Goal: Task Accomplishment & Management: Manage account settings

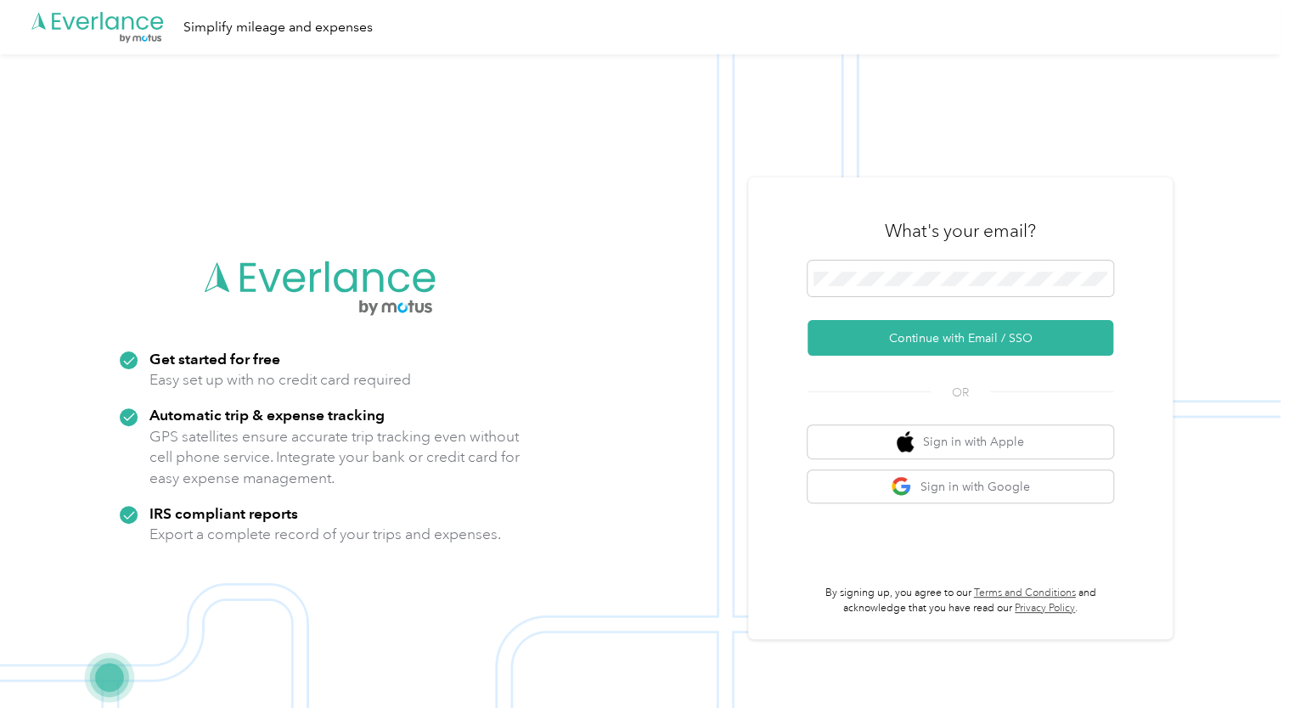
click at [943, 297] on div at bounding box center [961, 282] width 306 height 42
click at [922, 337] on button "Continue with Email / SSO" at bounding box center [961, 338] width 306 height 36
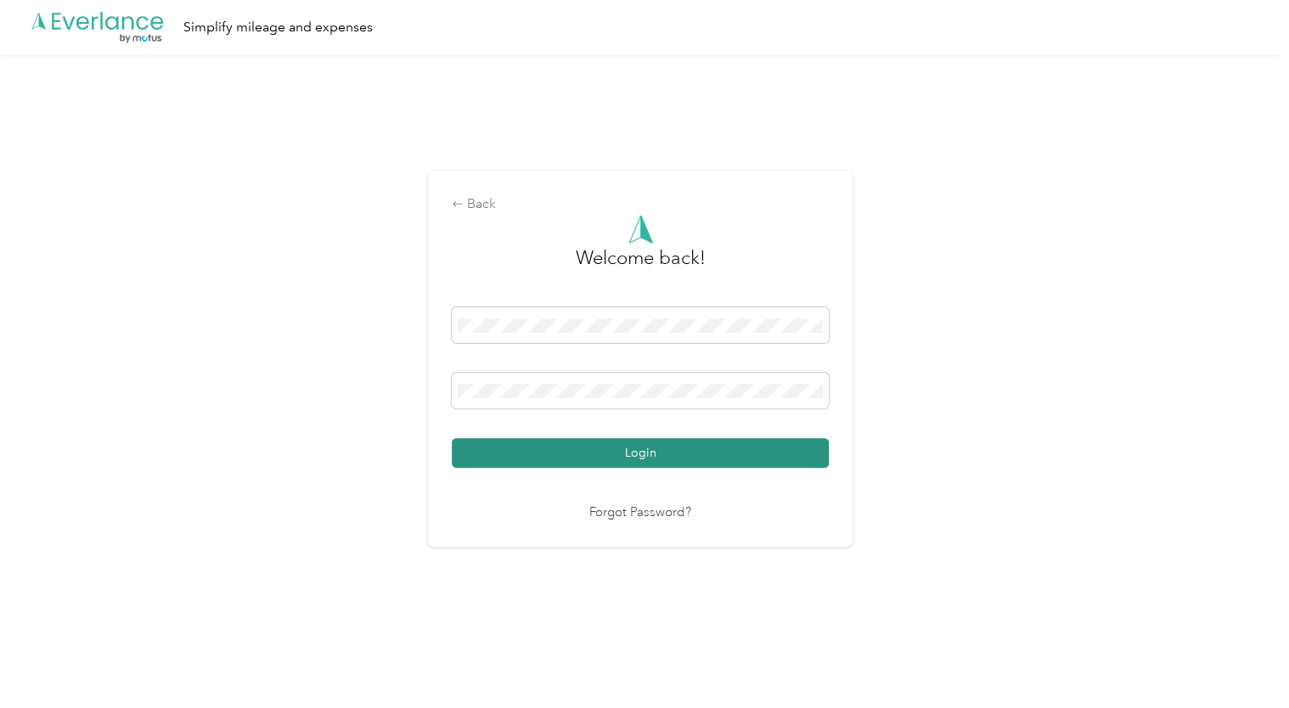
click at [653, 447] on button "Login" at bounding box center [640, 453] width 377 height 30
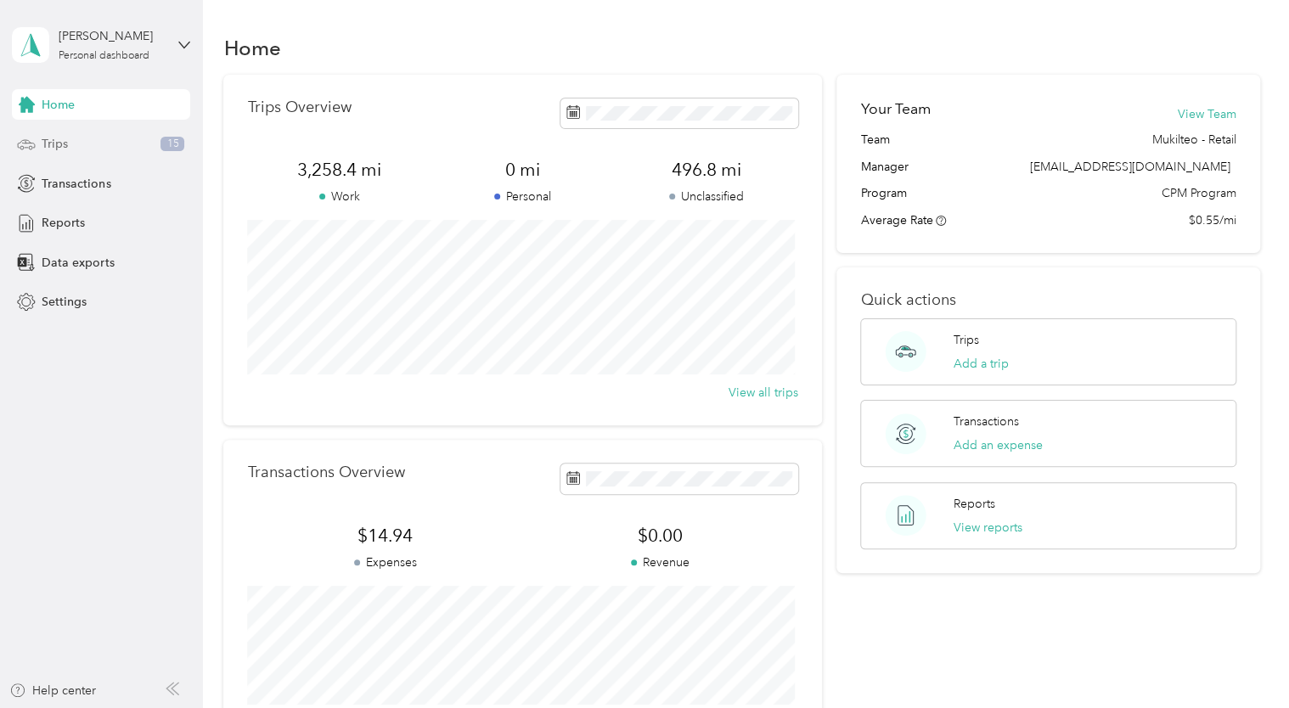
click at [60, 153] on div "Trips 15" at bounding box center [101, 144] width 178 height 31
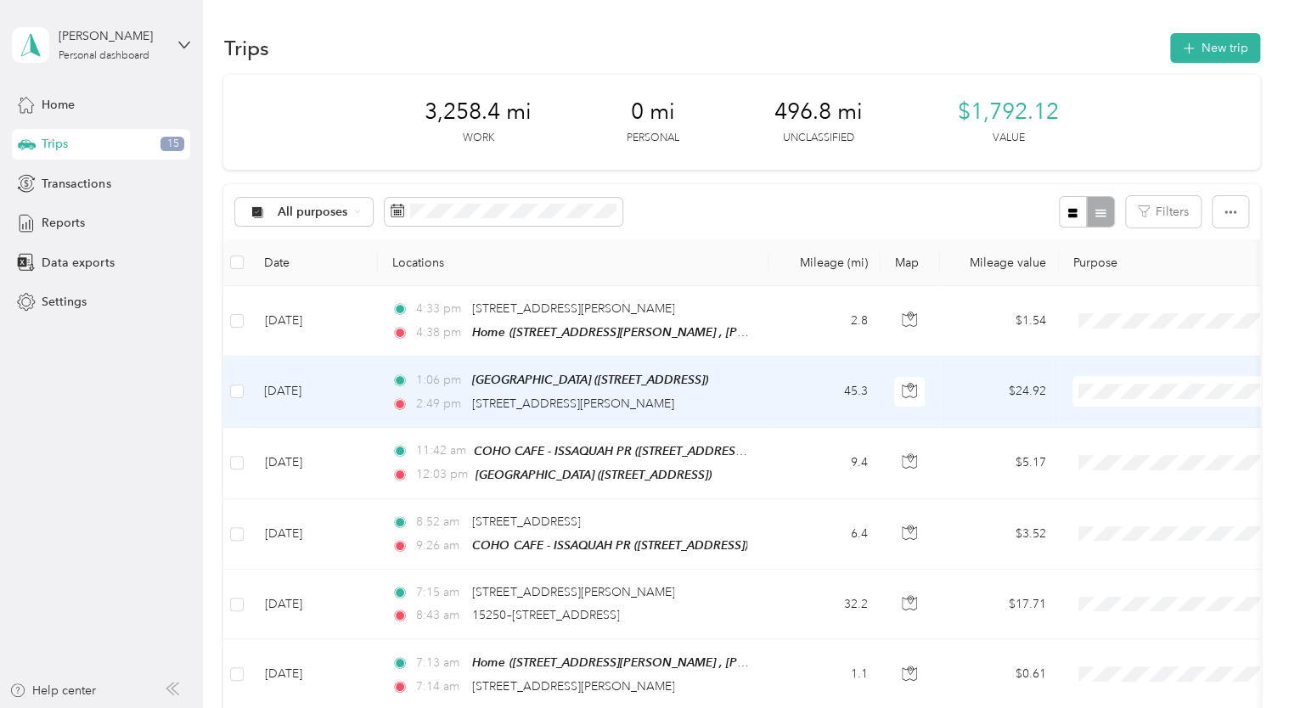
click at [1123, 424] on li "Pacific Seafood" at bounding box center [1178, 422] width 211 height 30
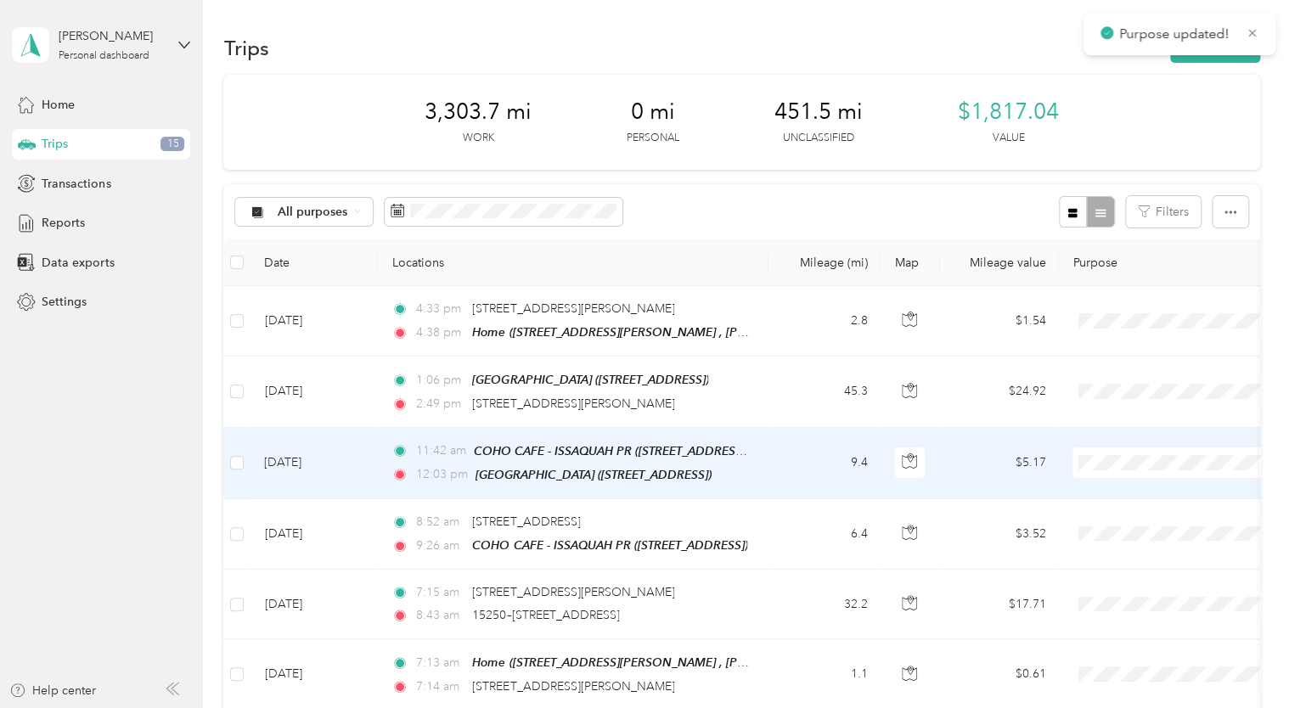
click at [1133, 493] on li "Pacific Seafood" at bounding box center [1178, 485] width 211 height 30
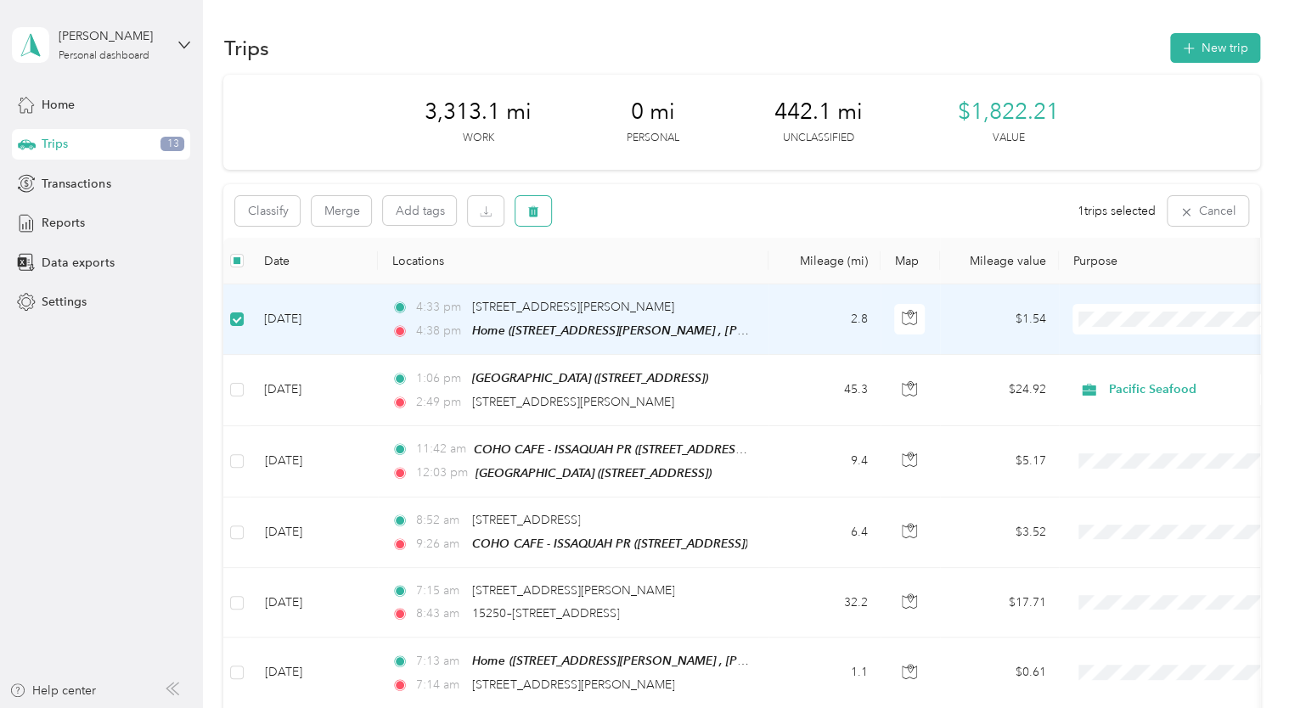
click at [537, 217] on icon "button" at bounding box center [533, 211] width 12 height 12
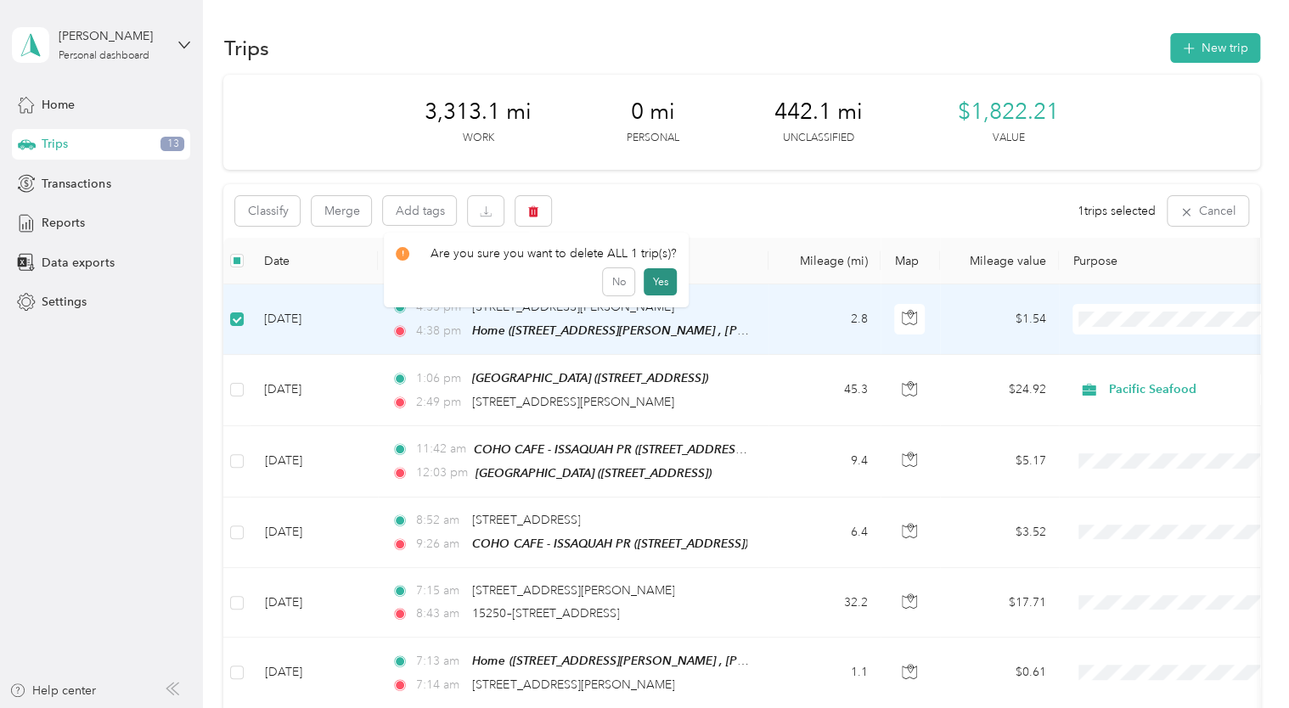
click at [655, 288] on button "Yes" at bounding box center [660, 281] width 33 height 27
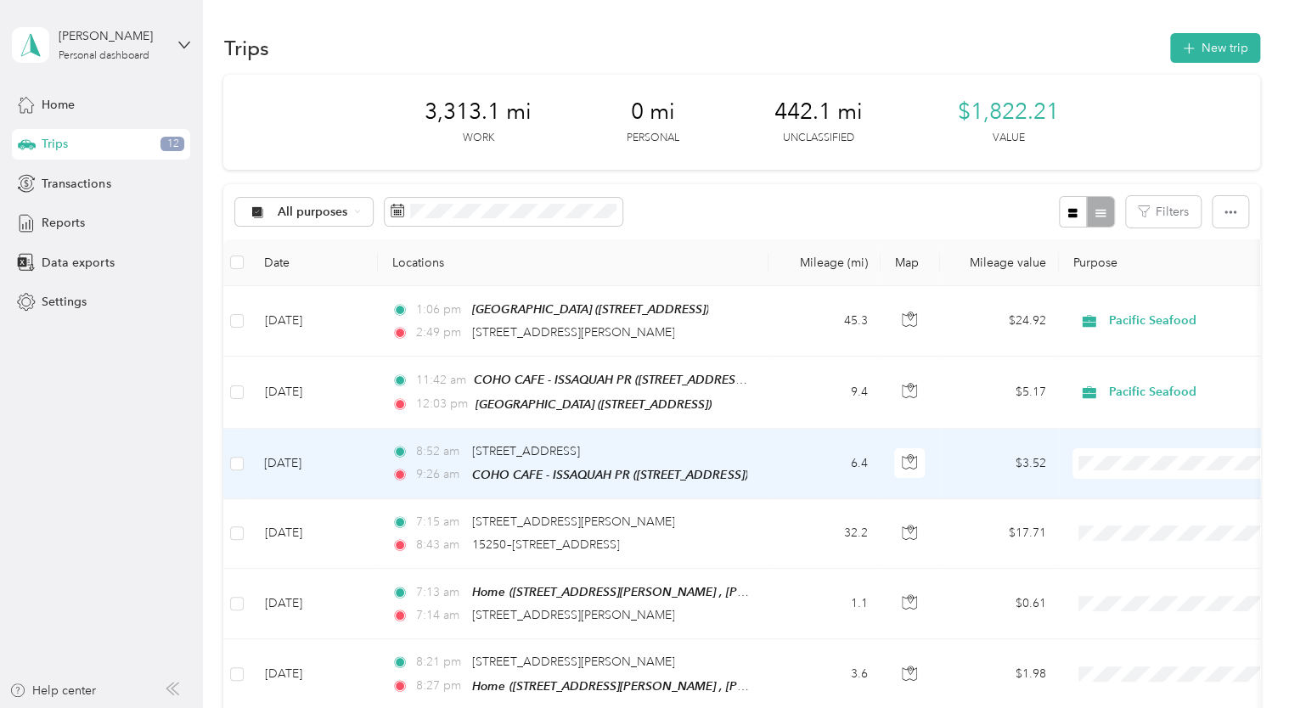
click at [1149, 492] on li "Pacific Seafood" at bounding box center [1178, 484] width 211 height 30
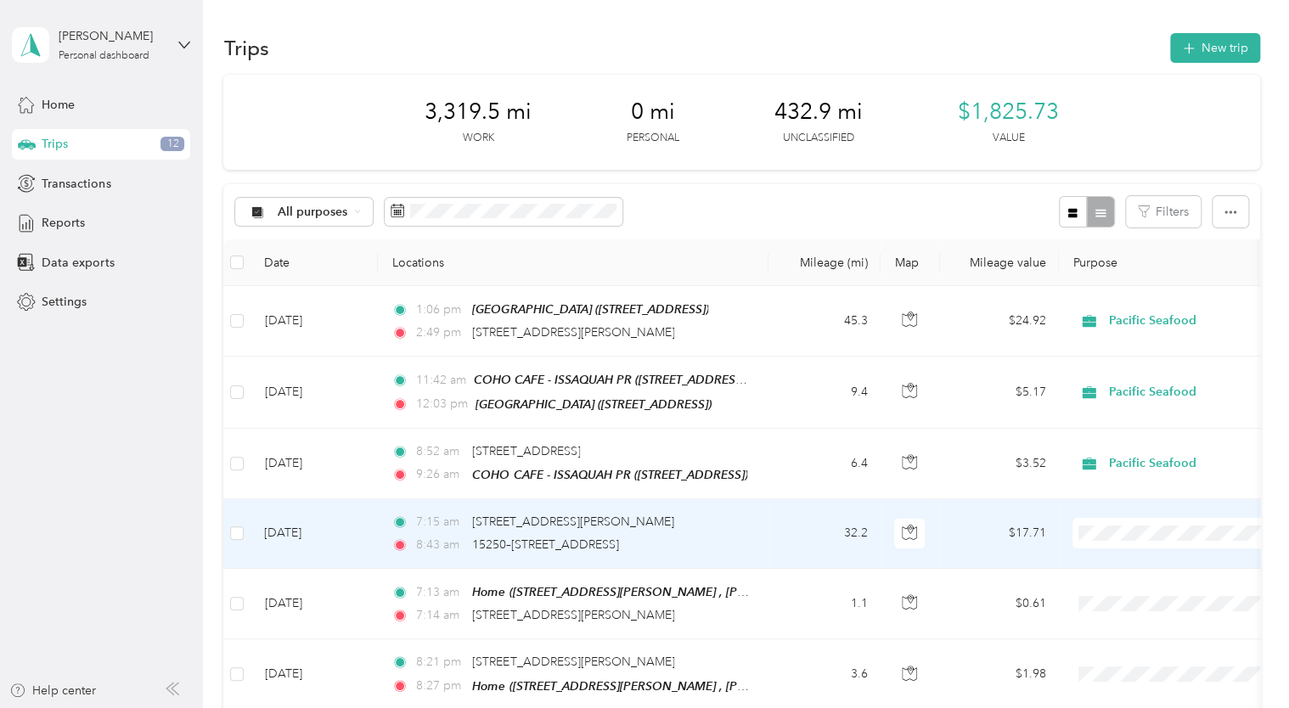
click at [1136, 560] on span "Pacific Seafood" at bounding box center [1193, 558] width 157 height 18
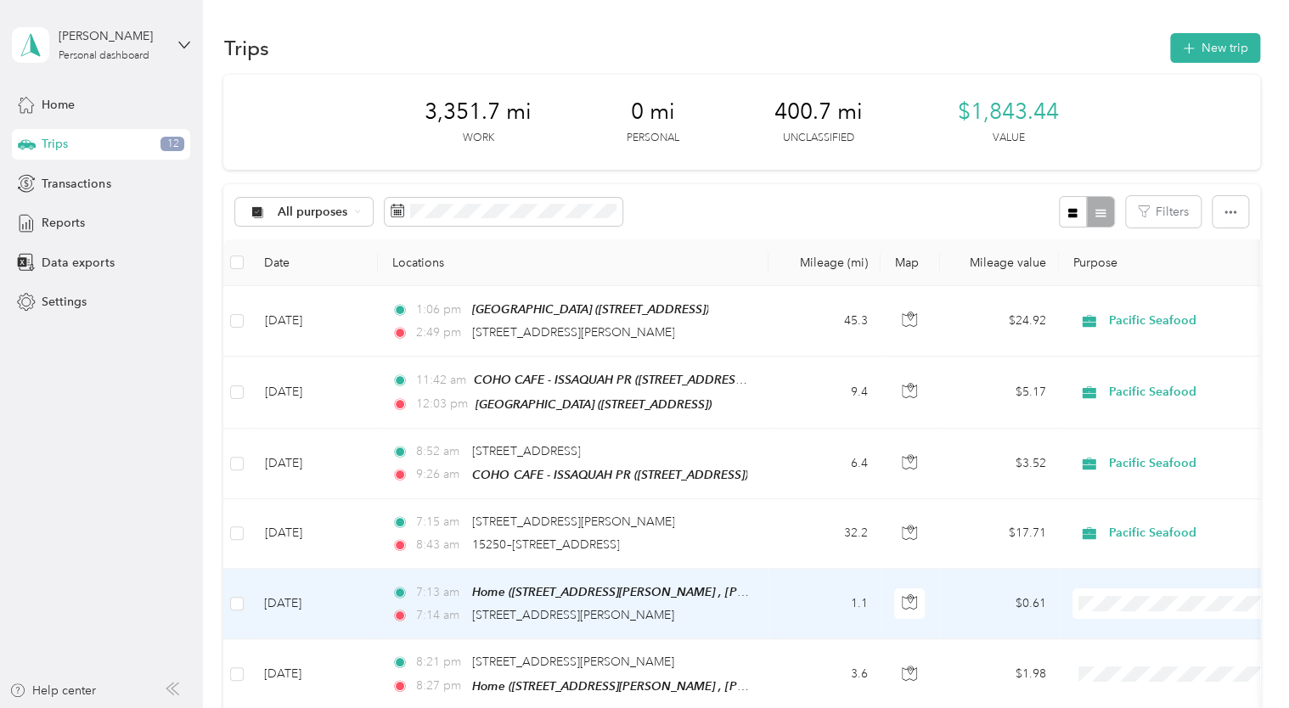
click at [1113, 613] on span at bounding box center [1177, 603] width 211 height 31
click at [1121, 633] on li "Pacific Seafood" at bounding box center [1178, 630] width 211 height 30
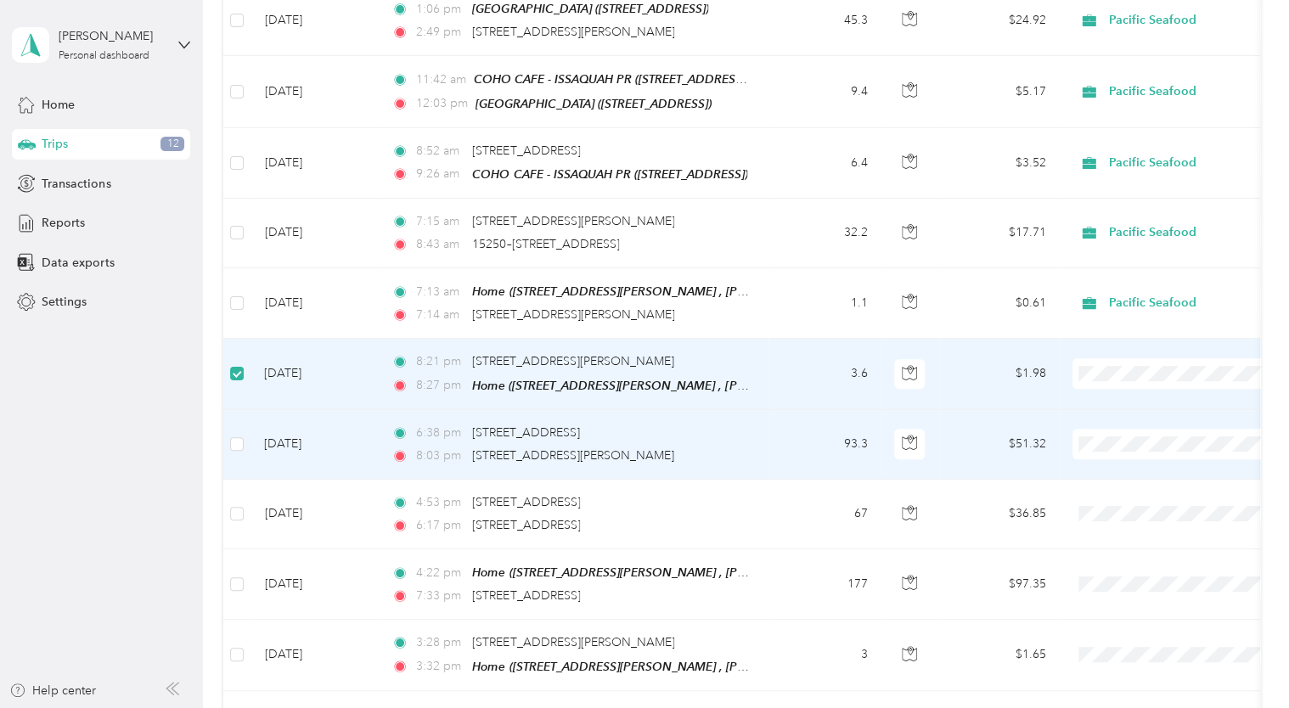
scroll to position [298, 0]
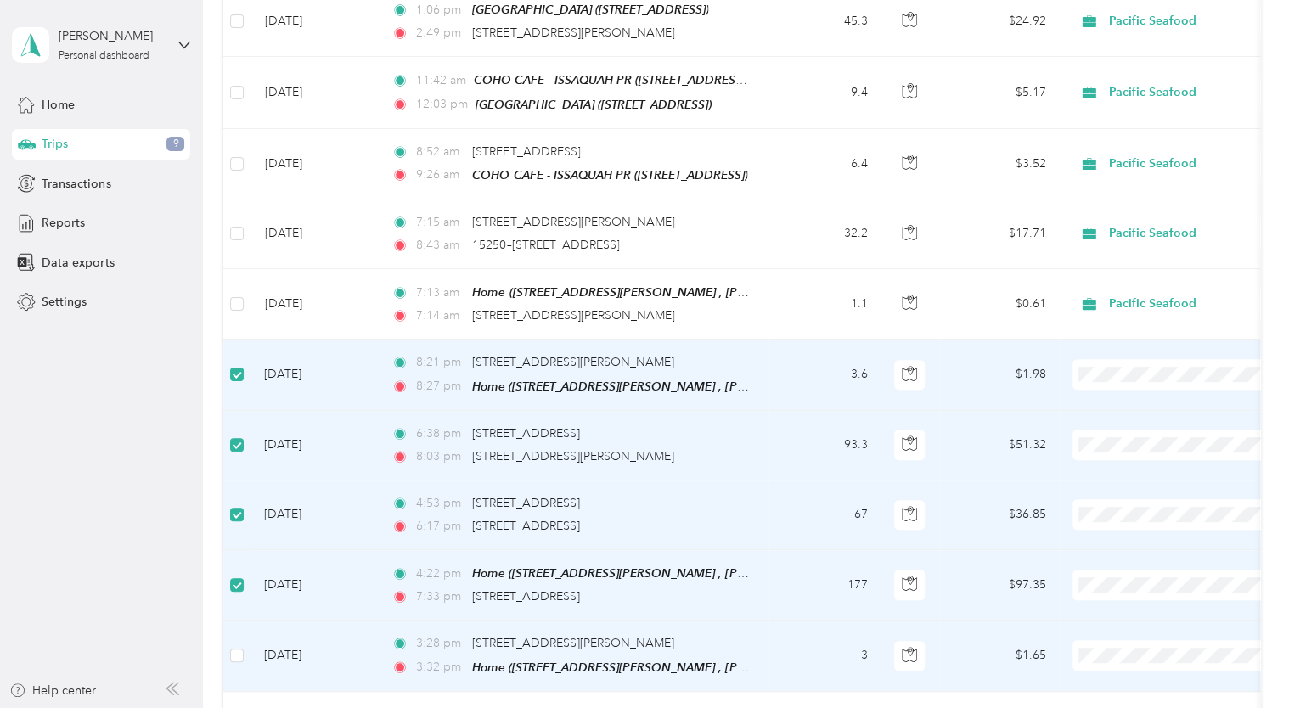
click at [245, 645] on td at bounding box center [236, 656] width 27 height 70
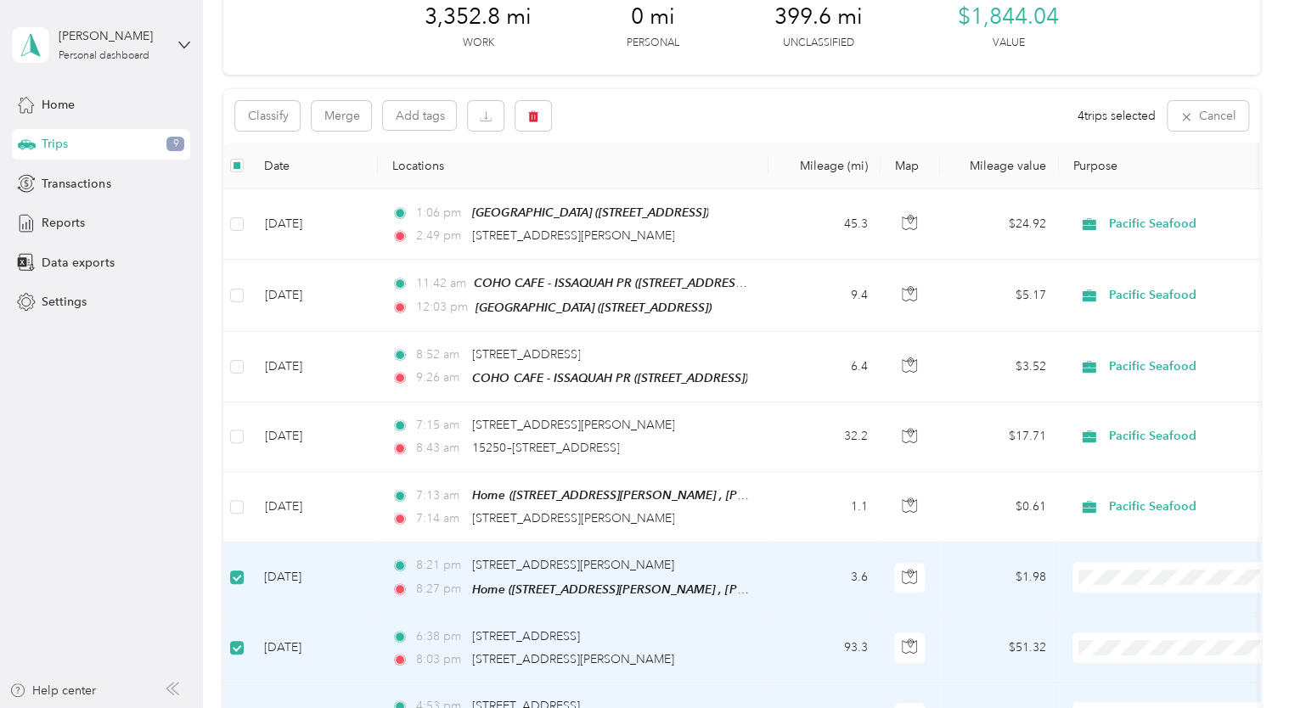
scroll to position [0, 0]
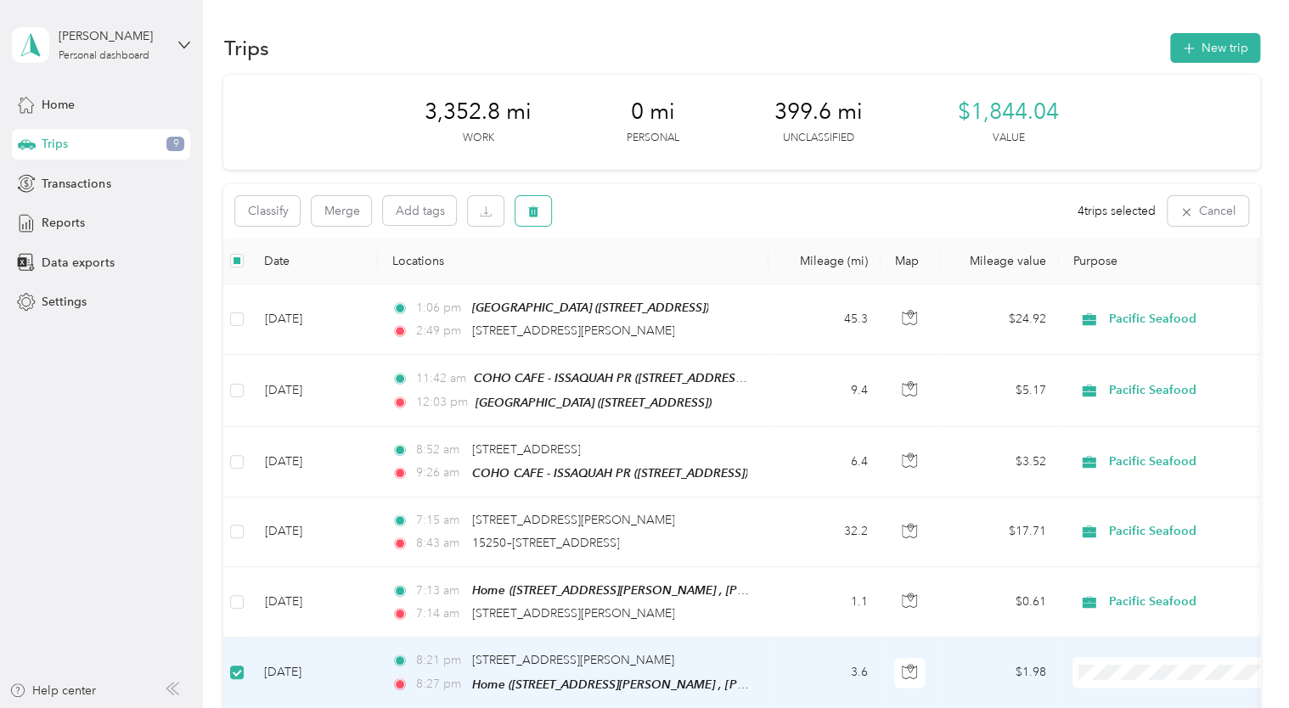
click at [544, 205] on button "button" at bounding box center [533, 211] width 36 height 30
click at [654, 282] on button "Yes" at bounding box center [660, 281] width 33 height 27
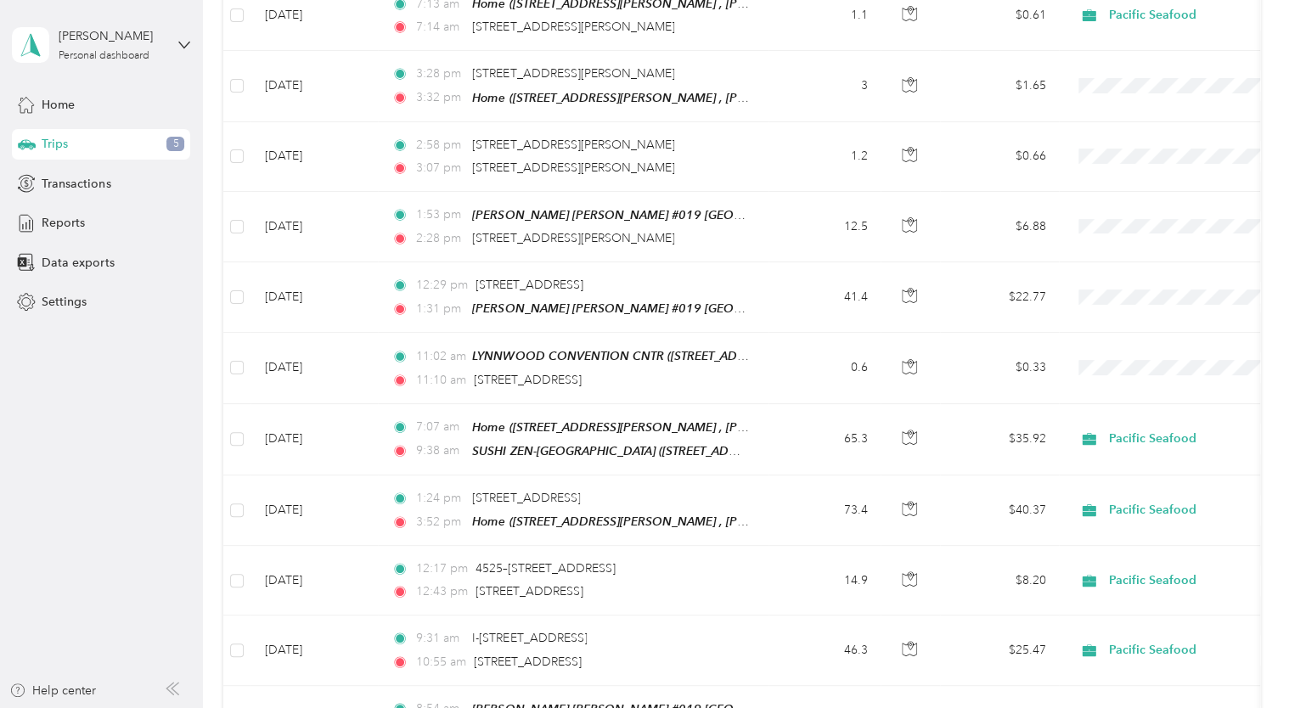
scroll to position [570, 0]
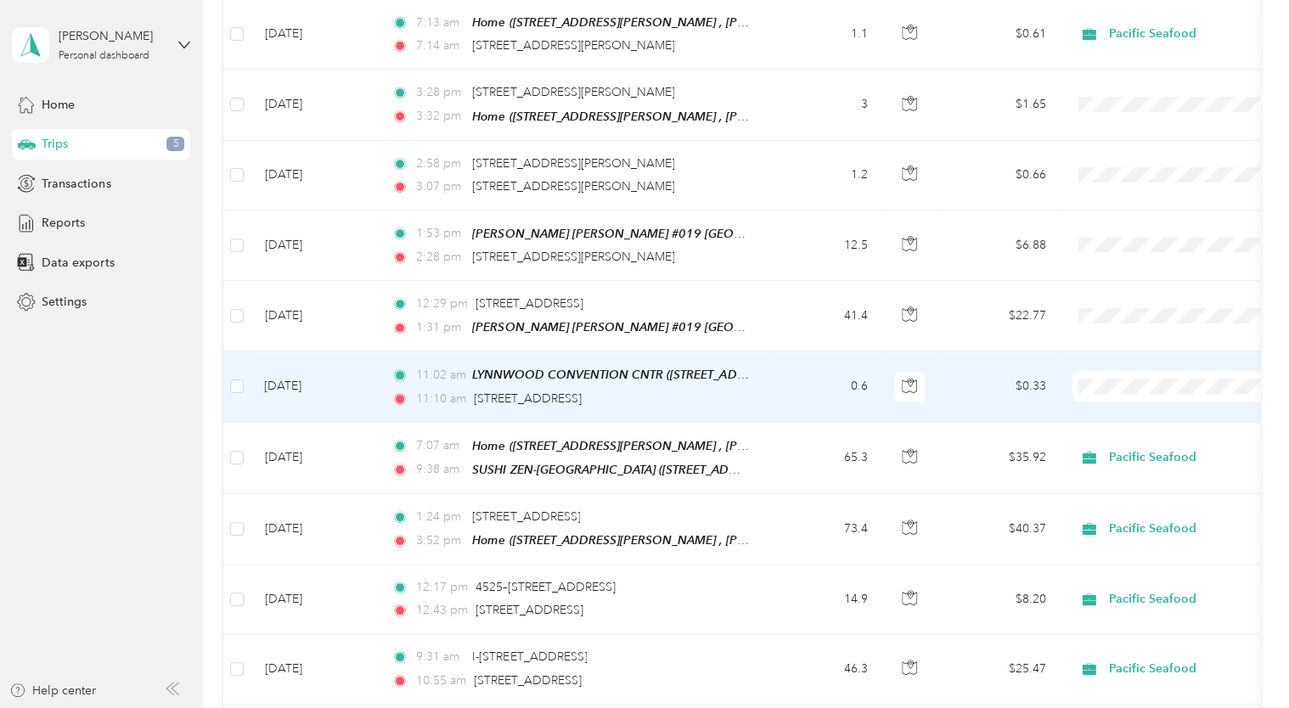
click at [1138, 416] on ol "Pacific Seafood Personal" at bounding box center [1178, 419] width 211 height 59
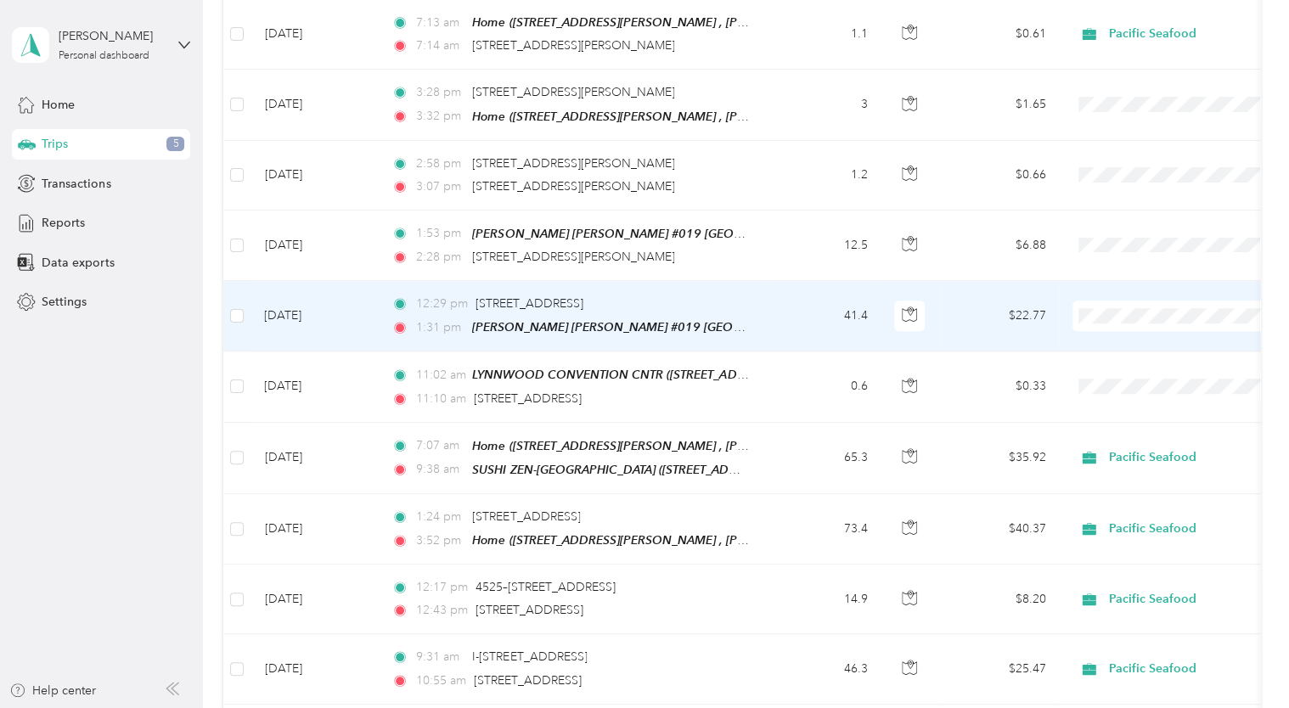
click at [1137, 340] on li "Pacific Seafood" at bounding box center [1178, 333] width 211 height 30
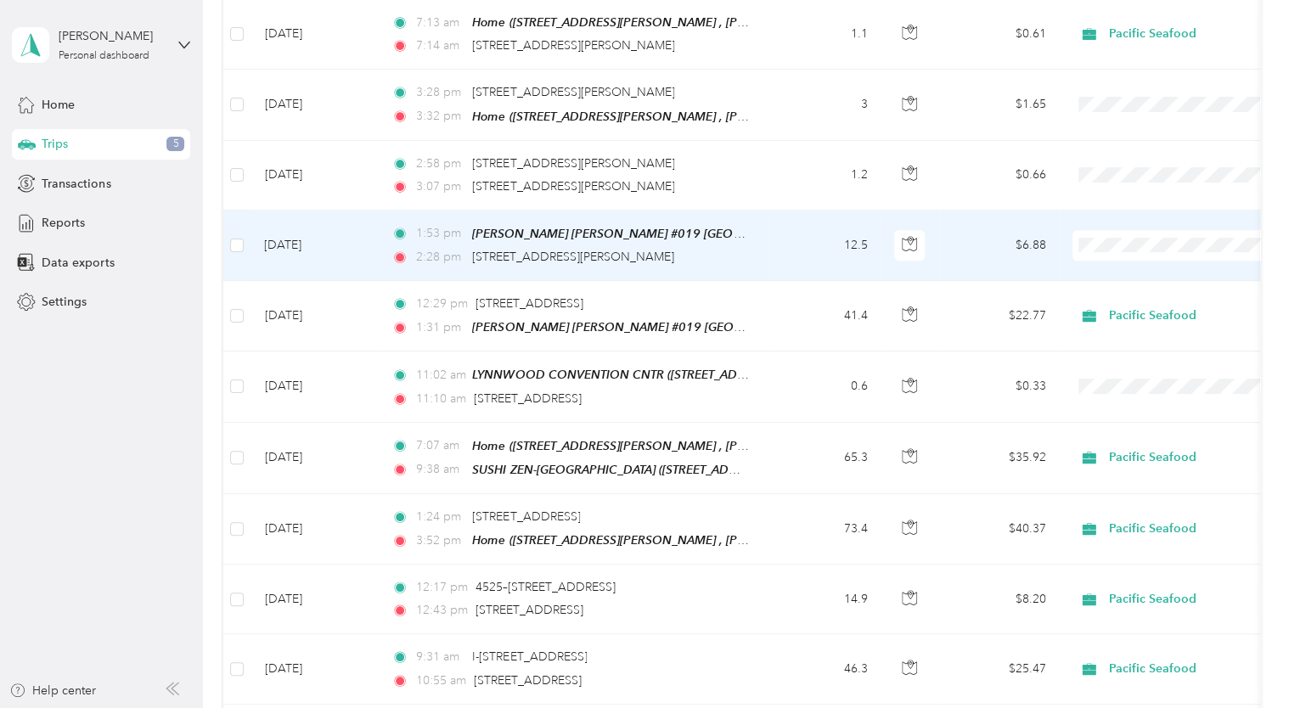
click at [1131, 277] on ol "Pacific Seafood Personal" at bounding box center [1178, 274] width 211 height 59
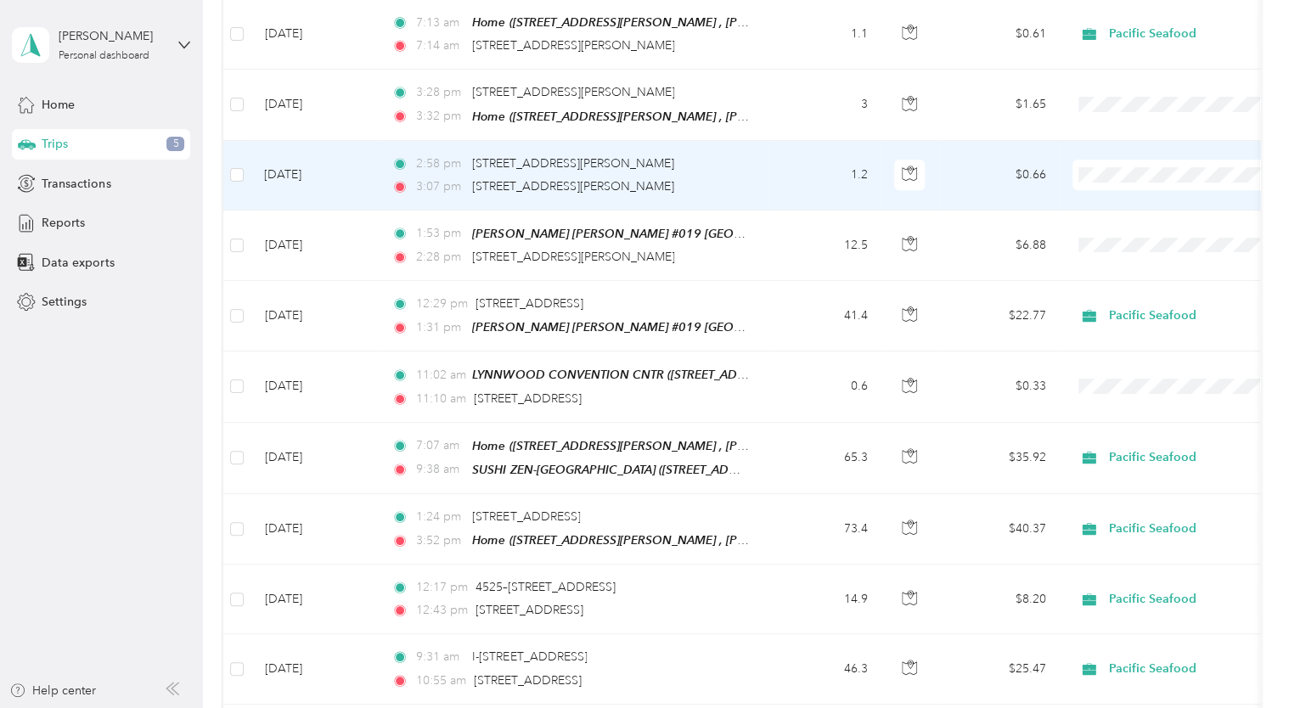
click at [1117, 160] on span at bounding box center [1177, 175] width 211 height 31
click at [1124, 194] on span "Pacific Seafood" at bounding box center [1193, 200] width 157 height 18
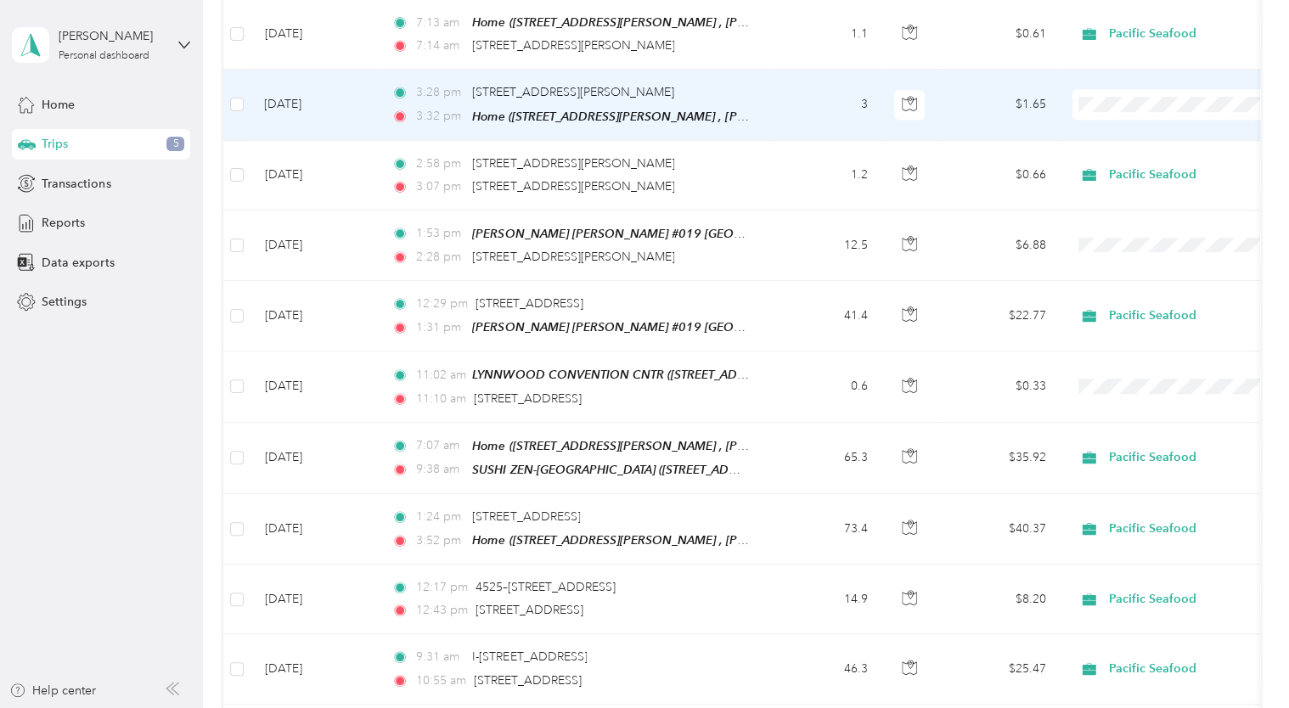
click at [1111, 132] on li "Pacific Seafood" at bounding box center [1178, 130] width 211 height 30
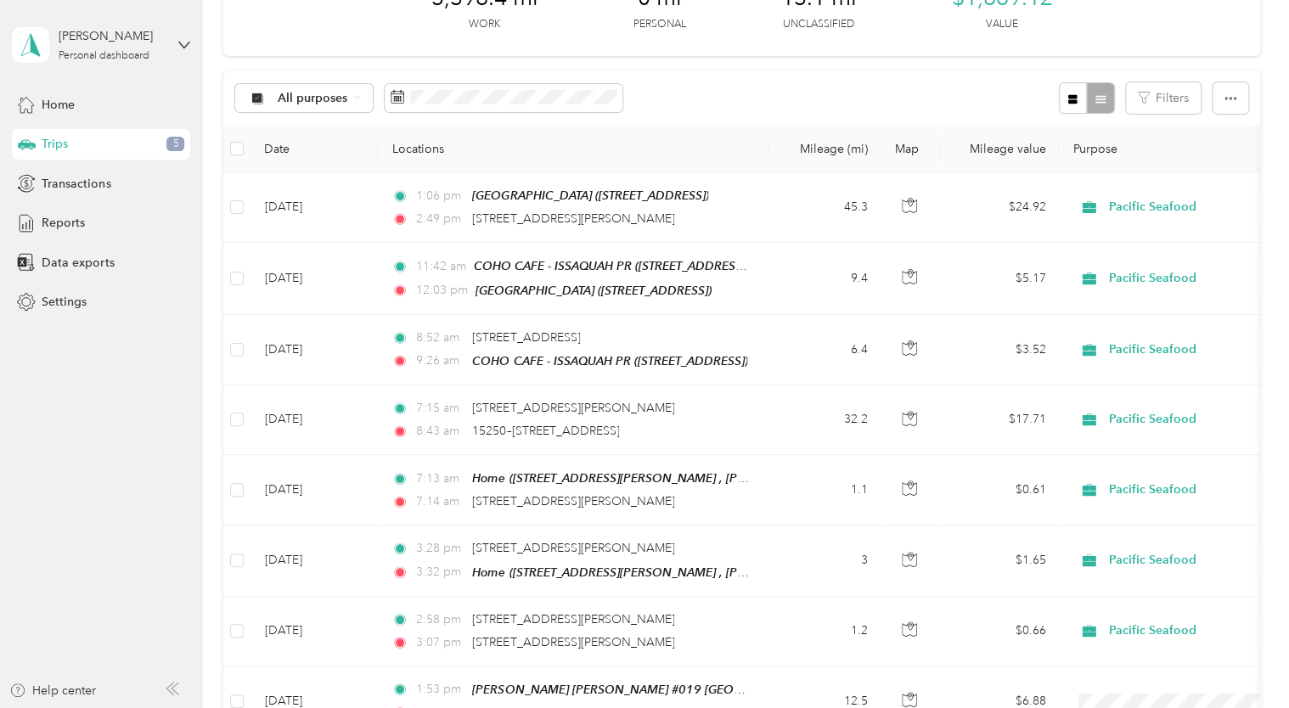
scroll to position [0, 0]
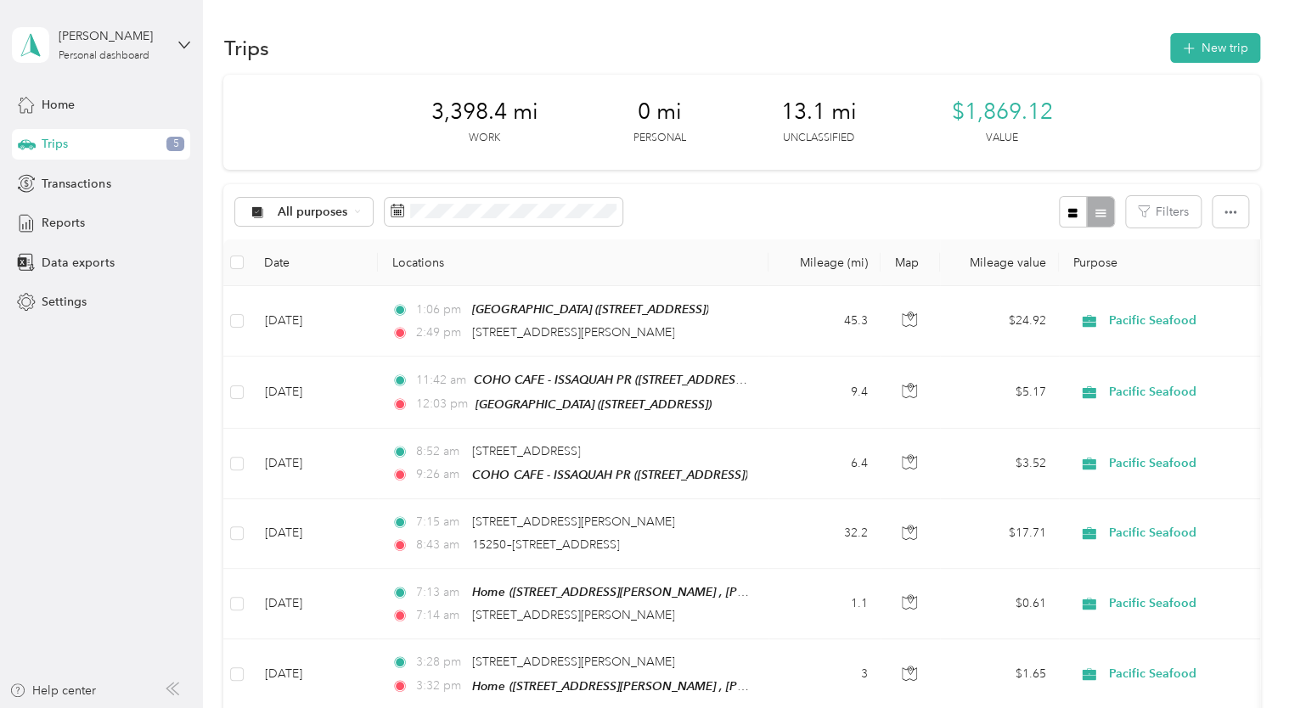
click at [74, 134] on div "Trips 5" at bounding box center [101, 144] width 178 height 31
click at [58, 99] on span "Home" at bounding box center [58, 105] width 33 height 18
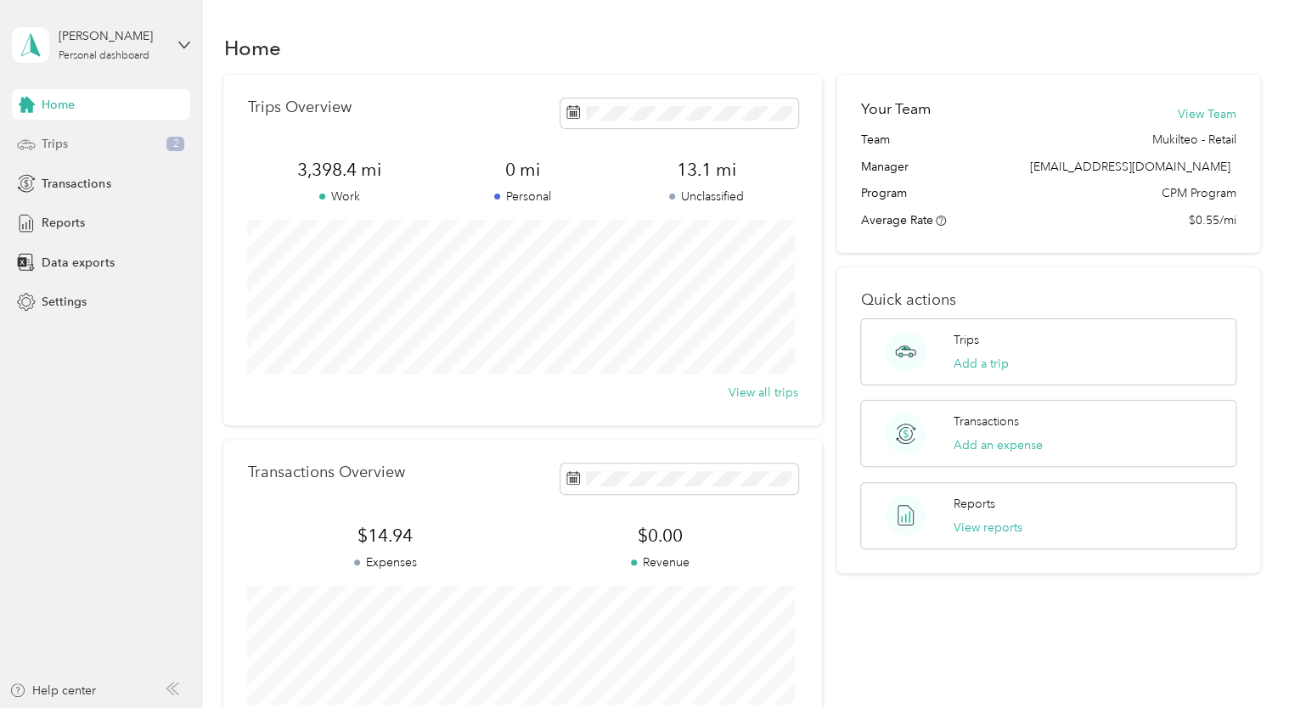
click at [44, 151] on span "Trips" at bounding box center [55, 144] width 26 height 18
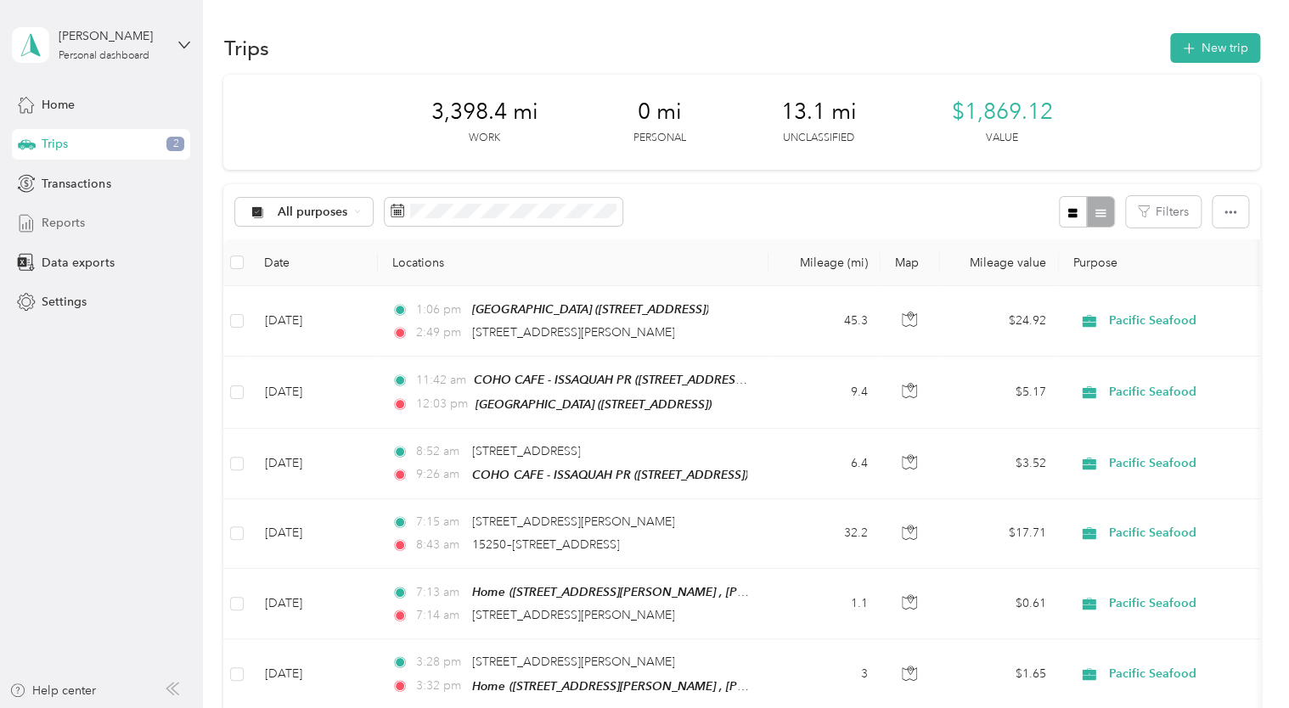
click at [62, 221] on span "Reports" at bounding box center [63, 223] width 43 height 18
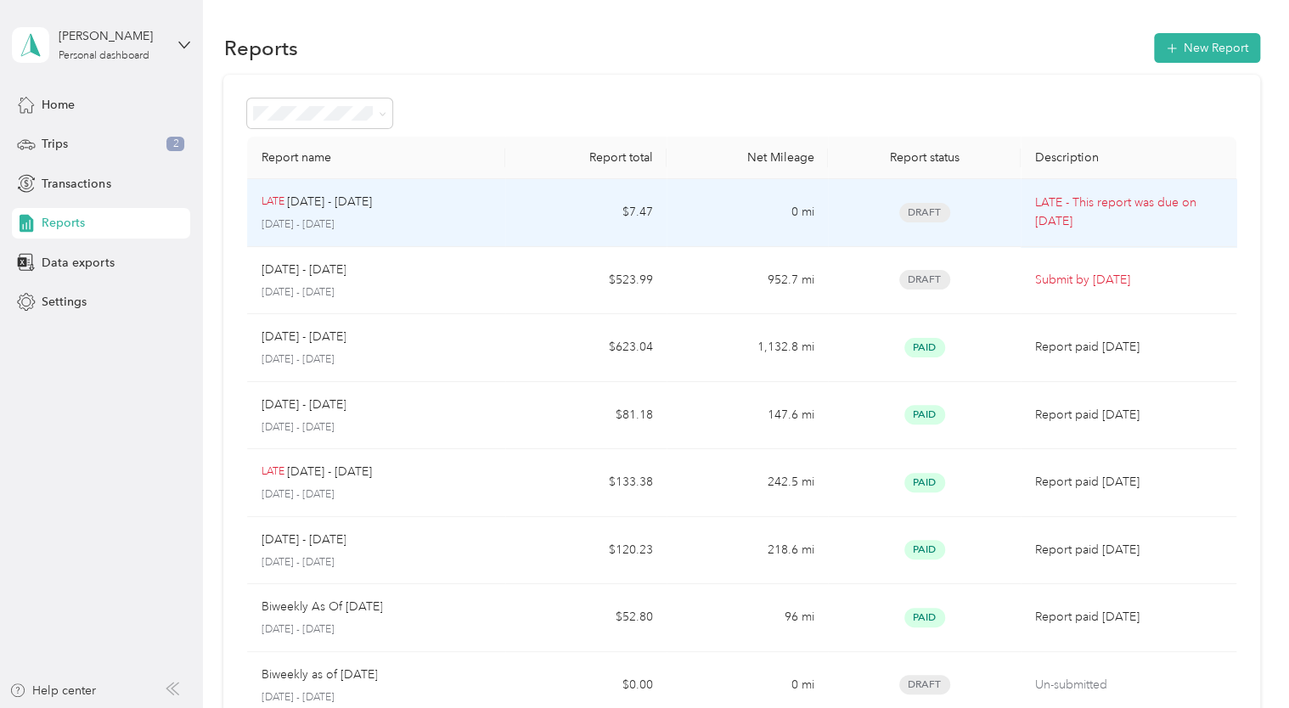
click at [532, 215] on td "$7.47" at bounding box center [585, 213] width 161 height 68
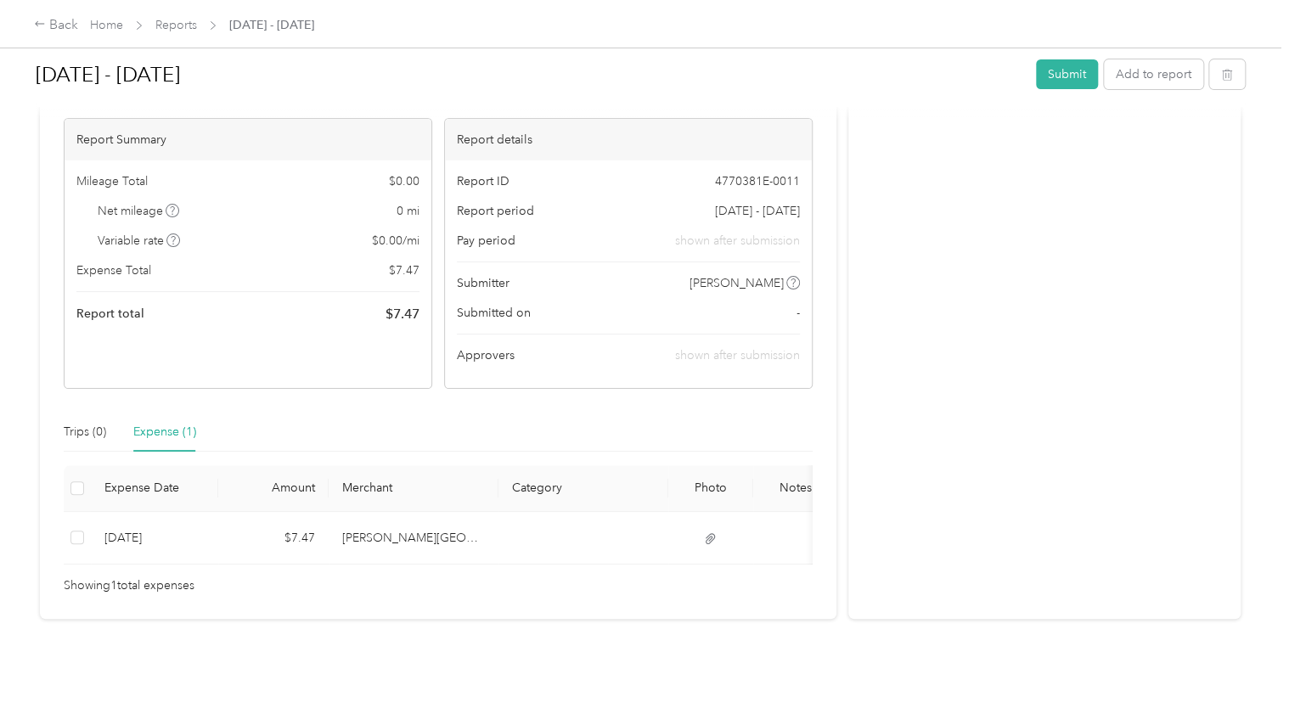
scroll to position [148, 0]
click at [53, 21] on div "Back" at bounding box center [56, 25] width 44 height 20
